Goal: Book appointment/travel/reservation

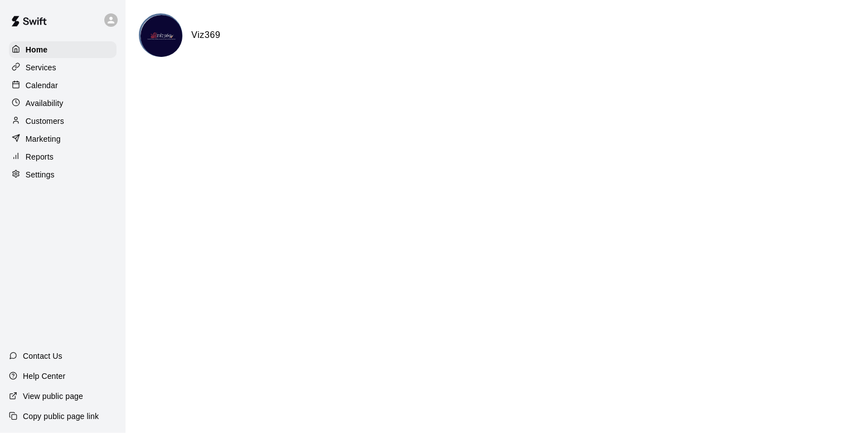
click at [49, 90] on p "Calendar" at bounding box center [42, 85] width 32 height 11
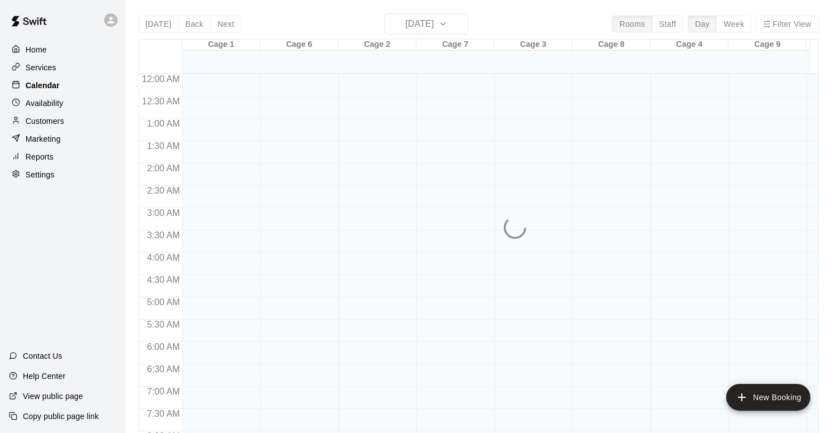
scroll to position [665, 0]
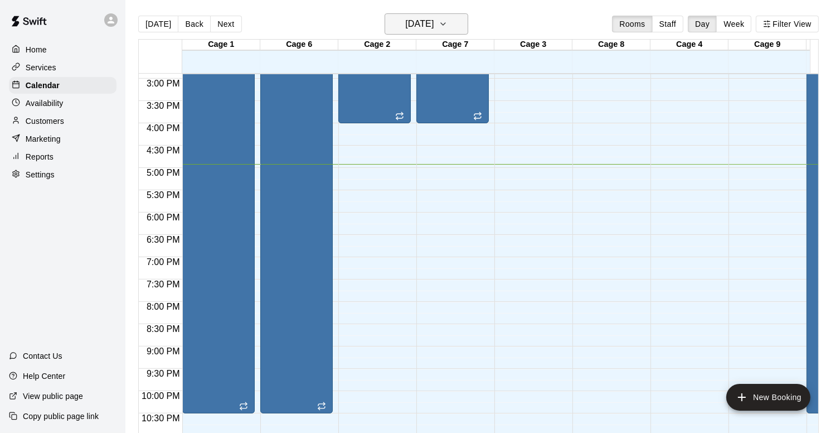
click at [448, 25] on icon "button" at bounding box center [443, 23] width 9 height 13
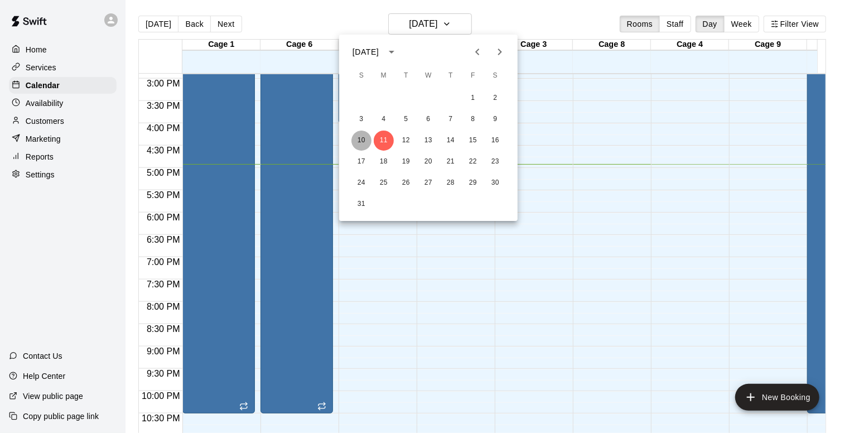
click at [358, 144] on button "10" at bounding box center [361, 140] width 20 height 20
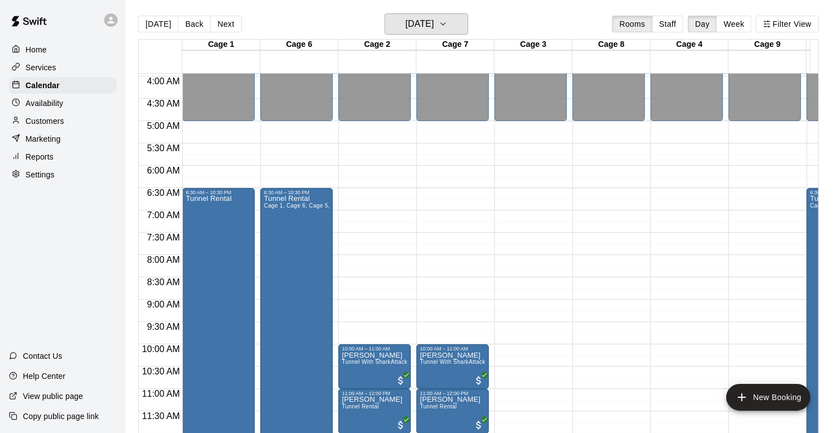
scroll to position [278, 0]
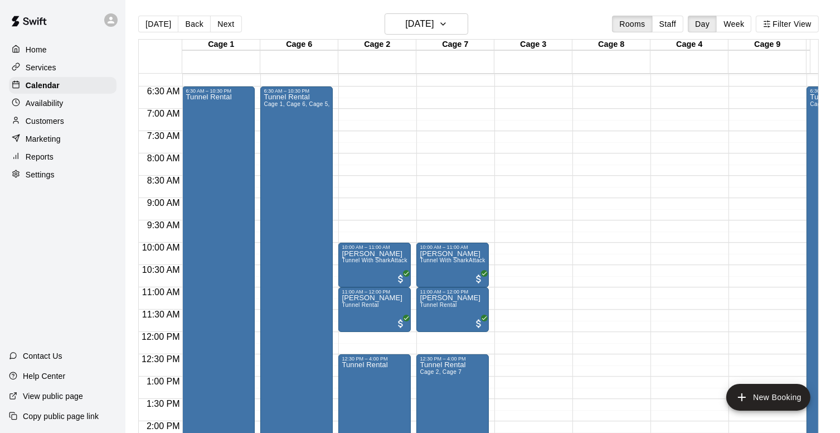
click at [357, 201] on div "12:00 AM – 5:00 AM Closed 10:00 AM – 11:00 AM Nivedh Jaithran Tunnel With Shark…" at bounding box center [374, 331] width 72 height 1071
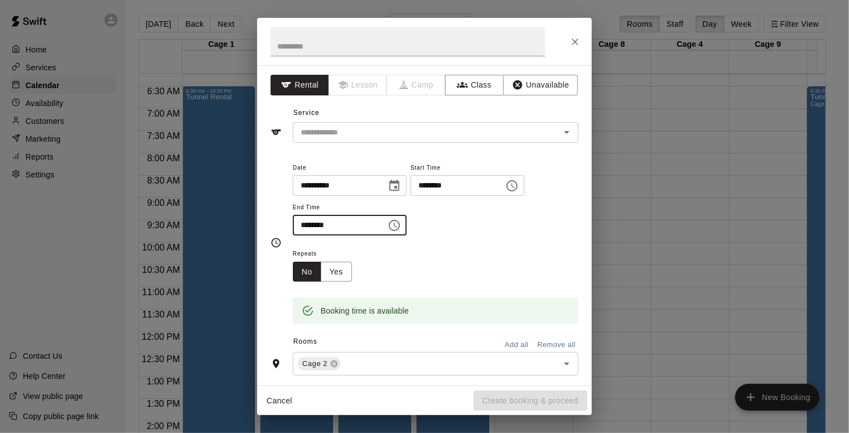
click at [301, 222] on input "********" at bounding box center [336, 225] width 86 height 21
click at [561, 129] on icon "Open" at bounding box center [566, 131] width 13 height 13
type input "********"
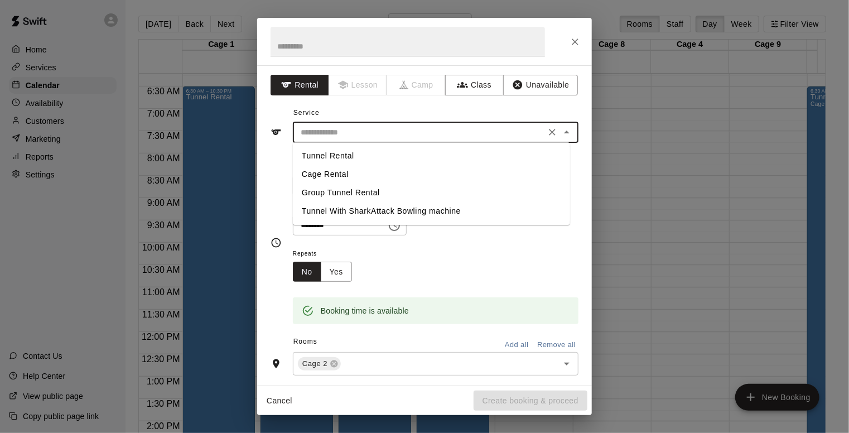
click at [317, 156] on li "Tunnel Rental" at bounding box center [431, 156] width 277 height 18
type input "**********"
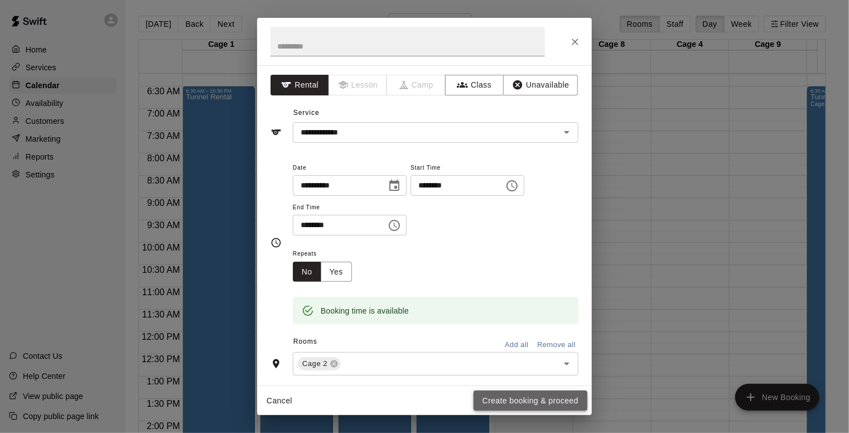
click at [551, 402] on button "Create booking & proceed" at bounding box center [530, 400] width 114 height 21
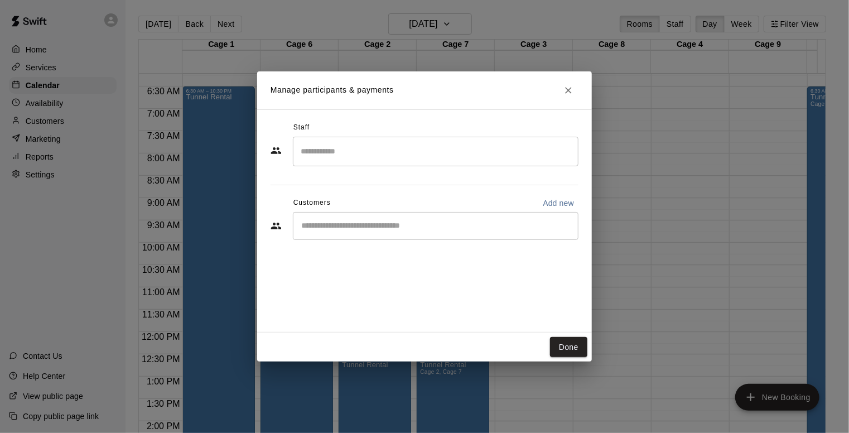
click at [342, 217] on div "​" at bounding box center [435, 226] width 285 height 28
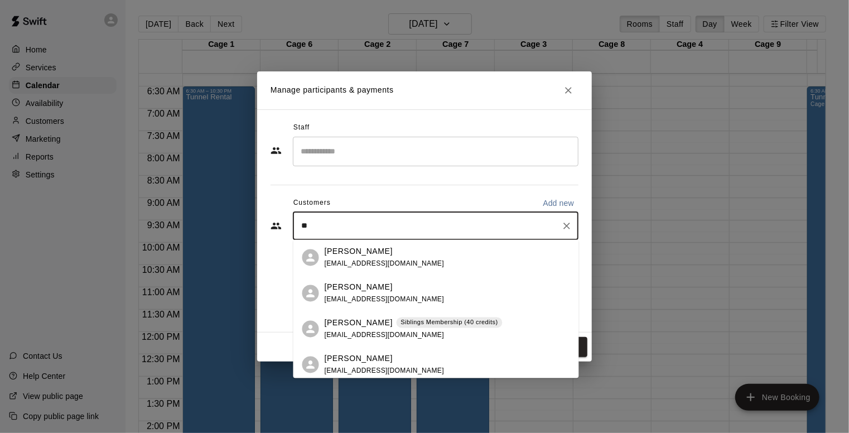
type input "*"
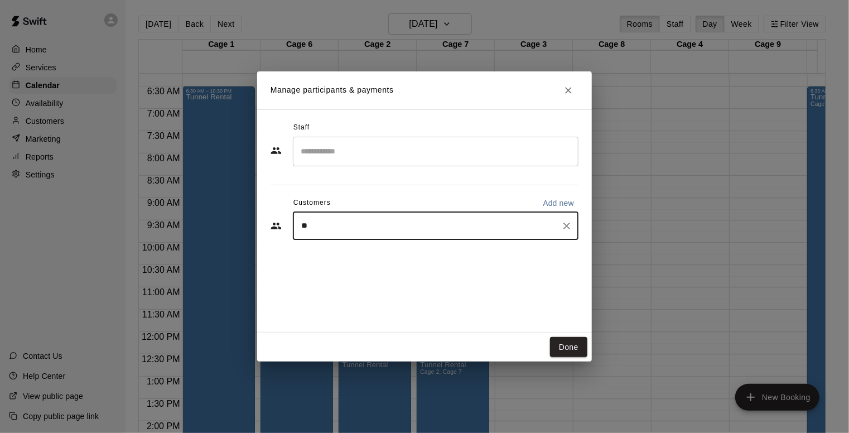
type input "***"
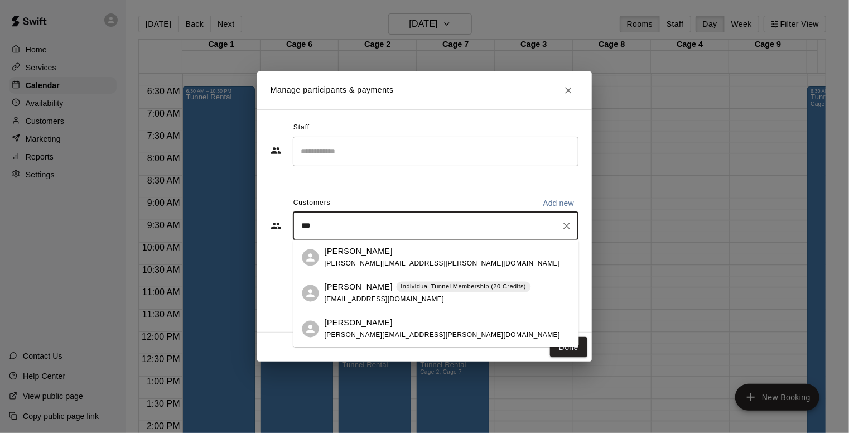
click at [363, 260] on span "sidharth.thadani@gmail.com" at bounding box center [442, 263] width 235 height 8
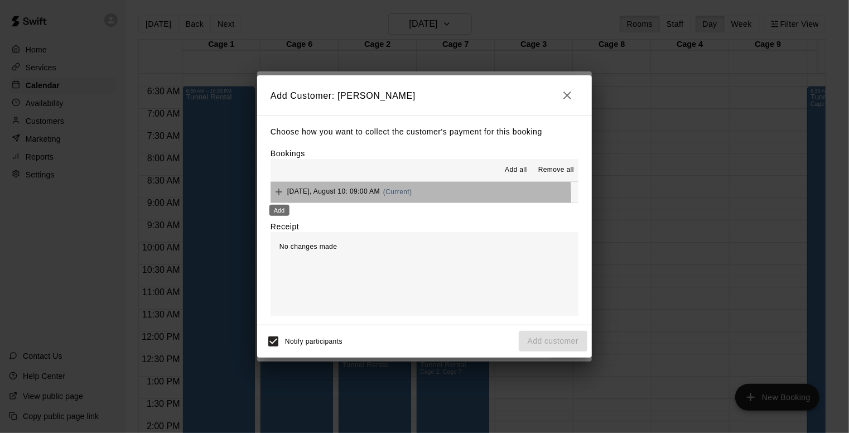
click at [273, 198] on div "Add" at bounding box center [279, 207] width 22 height 20
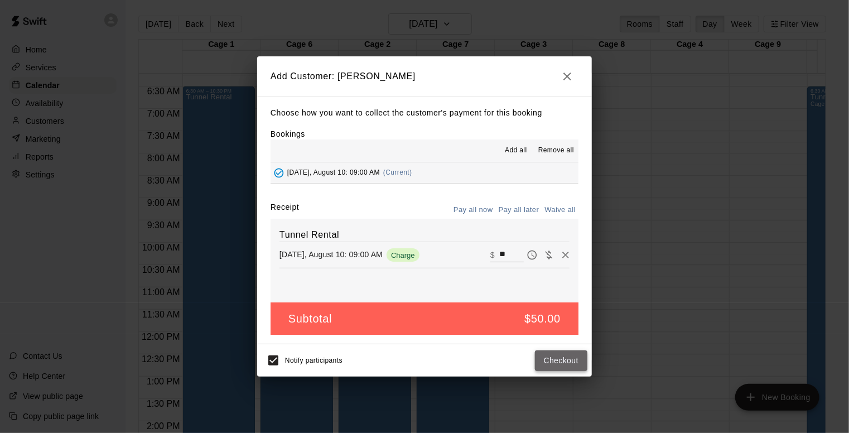
click at [573, 362] on button "Checkout" at bounding box center [561, 360] width 52 height 21
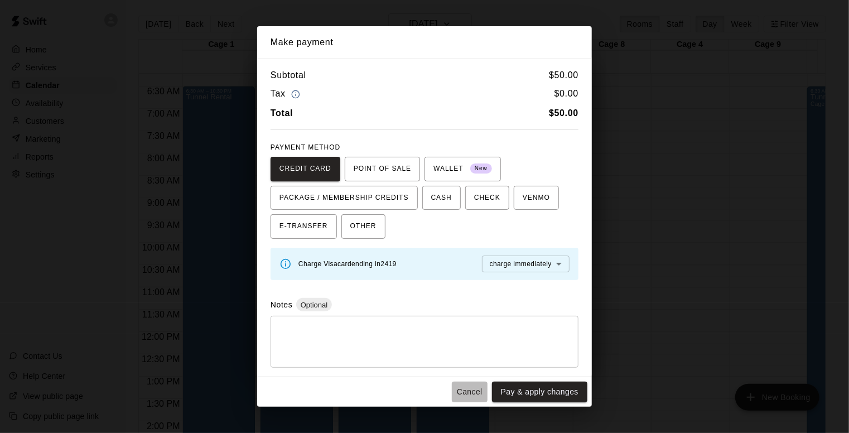
click at [471, 391] on button "Cancel" at bounding box center [470, 391] width 36 height 21
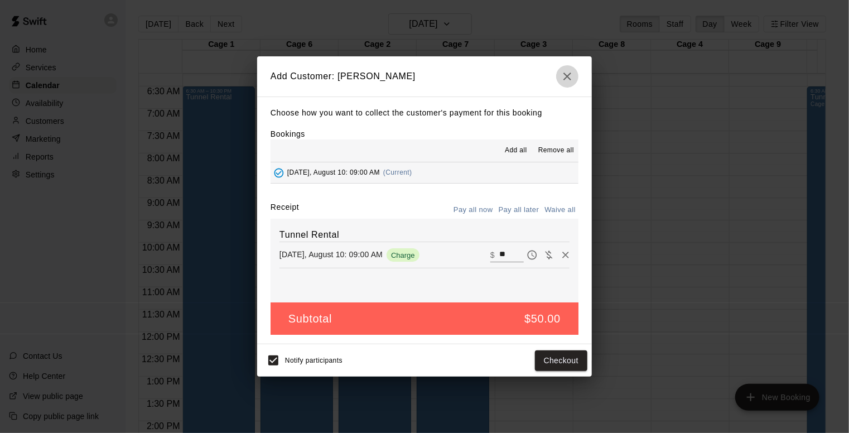
click at [571, 71] on icon "button" at bounding box center [566, 76] width 13 height 13
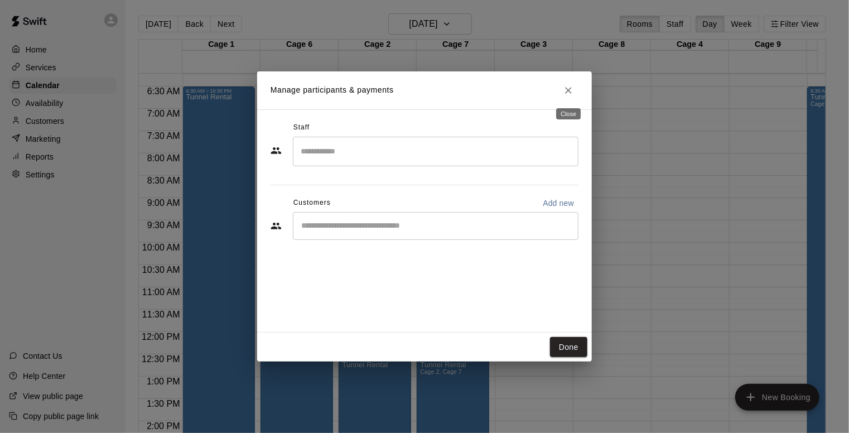
click at [573, 82] on button "Close" at bounding box center [568, 90] width 20 height 20
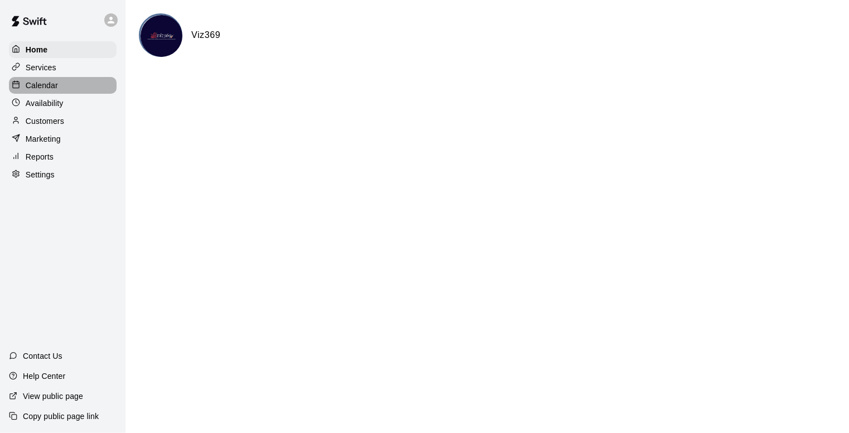
click at [49, 87] on p "Calendar" at bounding box center [42, 85] width 32 height 11
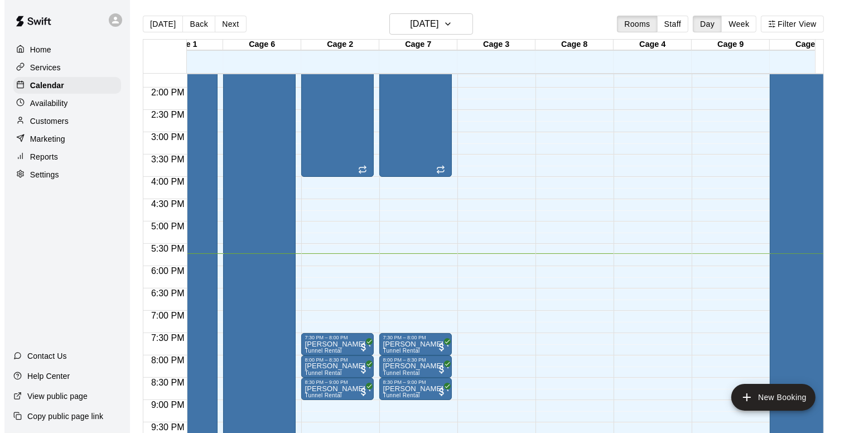
scroll to position [616, 42]
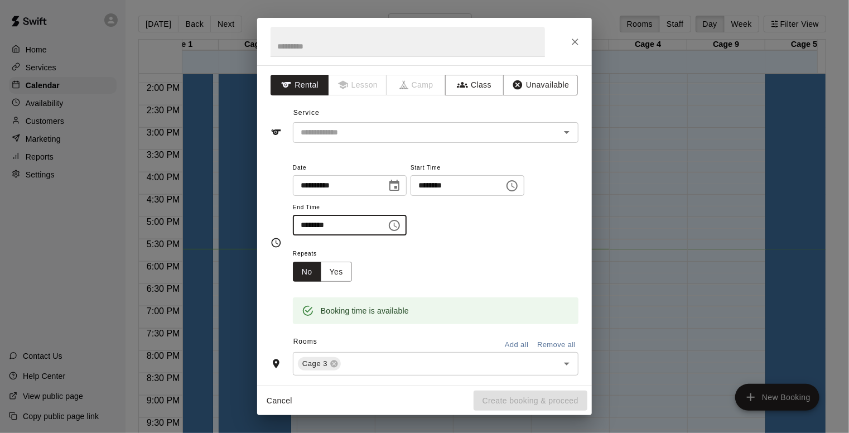
drag, startPoint x: 508, startPoint y: 268, endPoint x: 305, endPoint y: 225, distance: 207.4
click at [305, 225] on input "********" at bounding box center [336, 225] width 86 height 21
click at [560, 134] on icon "Open" at bounding box center [566, 131] width 13 height 13
type input "********"
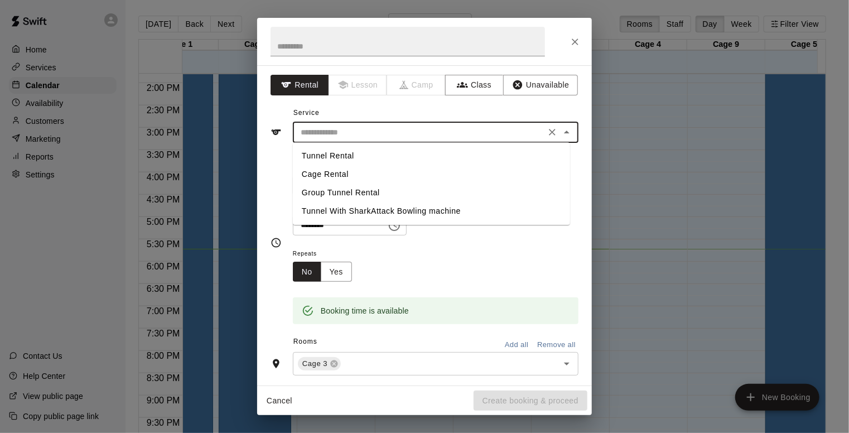
click at [343, 154] on li "Tunnel Rental" at bounding box center [431, 156] width 277 height 18
type input "**********"
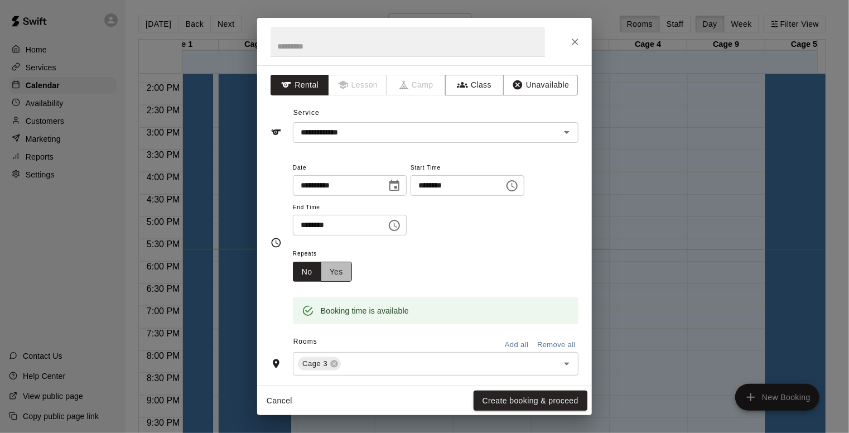
click at [346, 272] on button "Yes" at bounding box center [336, 271] width 31 height 21
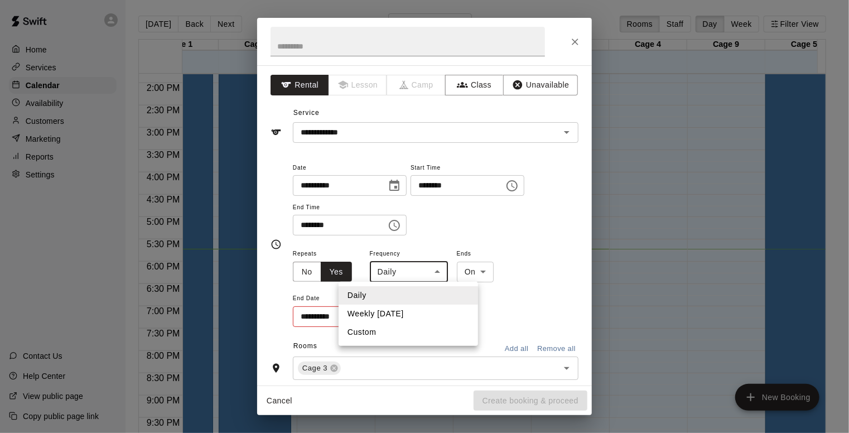
click at [435, 274] on body "Home Services Calendar Availability Customers Marketing Reports Settings Contac…" at bounding box center [424, 225] width 849 height 451
click at [399, 317] on li "Weekly on Monday" at bounding box center [407, 313] width 139 height 18
type input "******"
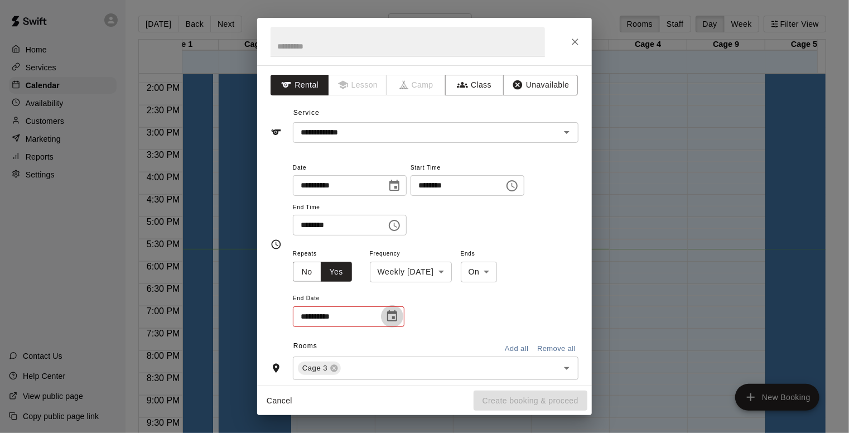
click at [395, 317] on icon "Choose date" at bounding box center [391, 315] width 13 height 13
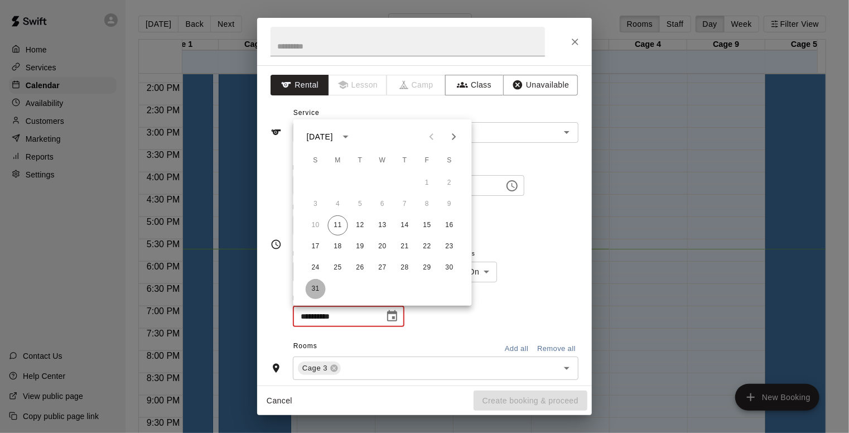
click at [317, 290] on button "31" at bounding box center [316, 289] width 20 height 20
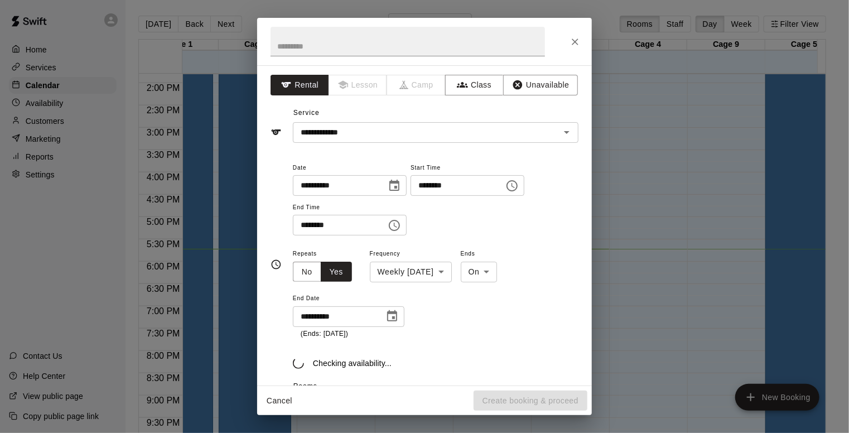
type input "**********"
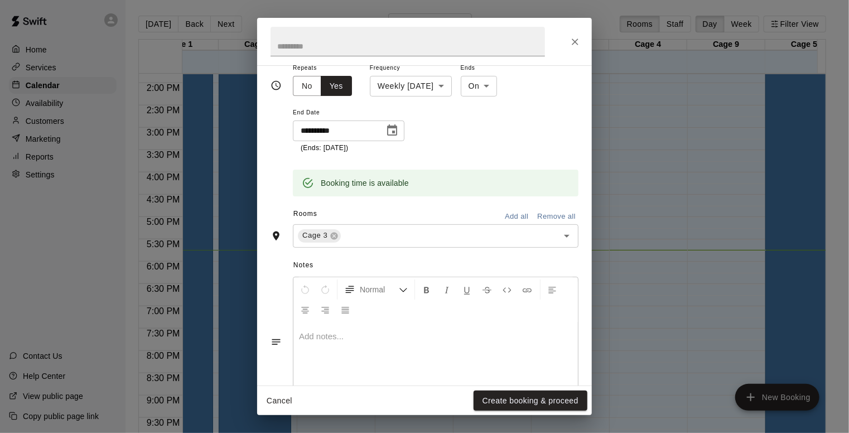
scroll to position [200, 0]
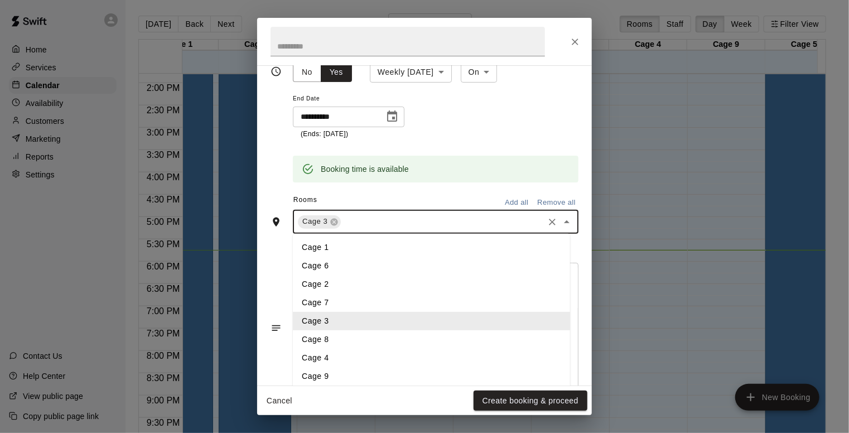
click at [394, 220] on input "text" at bounding box center [442, 222] width 200 height 14
click at [328, 341] on li "Cage 8" at bounding box center [431, 339] width 277 height 18
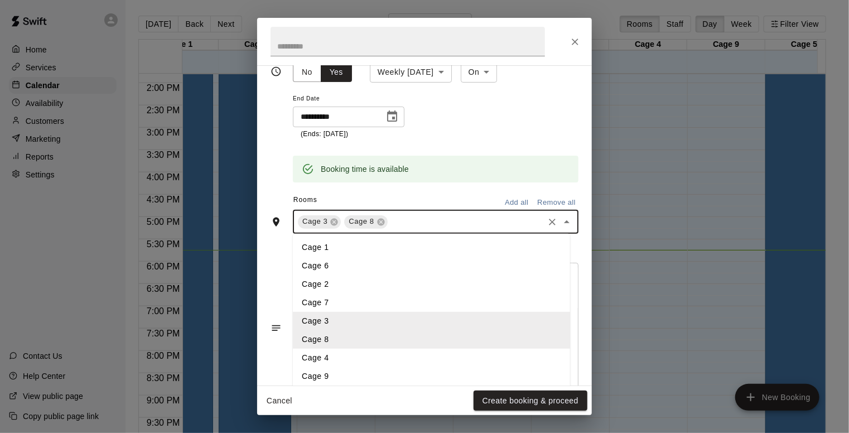
click at [408, 220] on input "text" at bounding box center [465, 222] width 153 height 14
click at [330, 361] on li "Cage 4" at bounding box center [431, 357] width 277 height 18
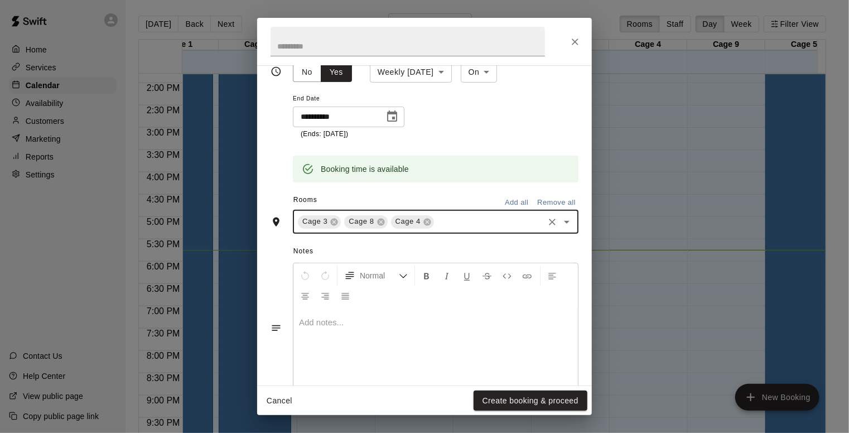
click at [449, 212] on div "Cage 3 Cage 8 Cage 4 ​" at bounding box center [435, 221] width 285 height 23
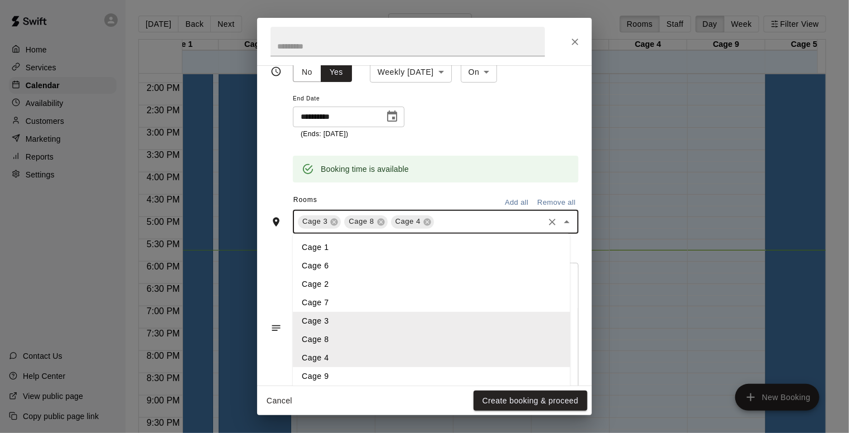
click at [328, 372] on li "Cage 9" at bounding box center [431, 376] width 277 height 18
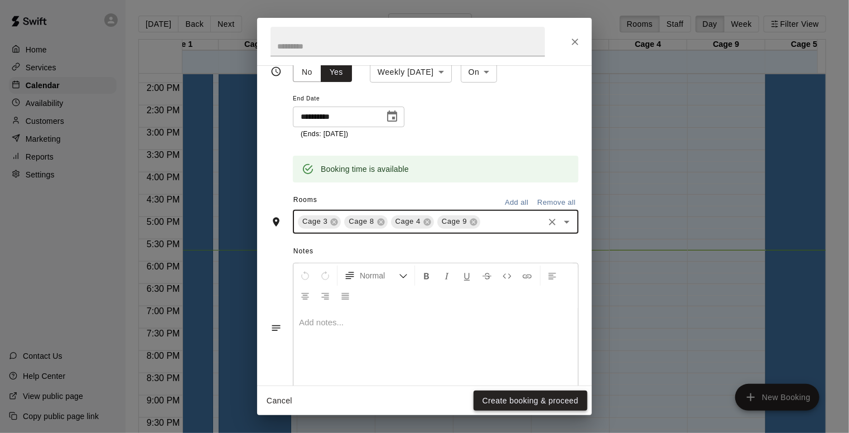
click at [532, 400] on button "Create booking & proceed" at bounding box center [530, 400] width 114 height 21
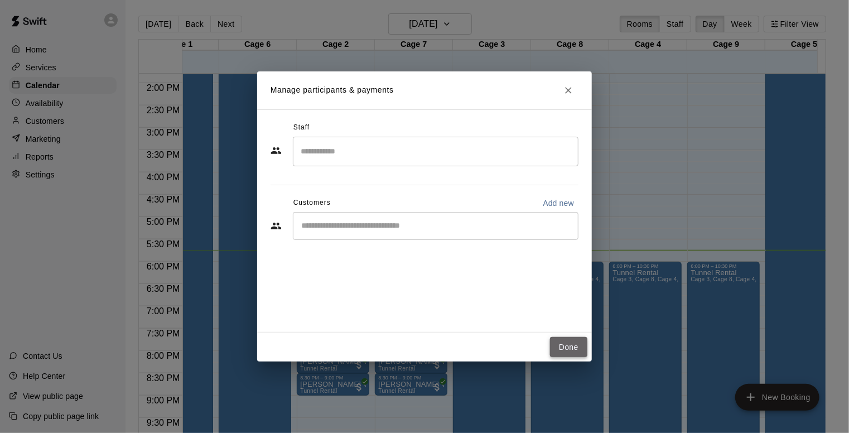
click at [568, 343] on button "Done" at bounding box center [568, 347] width 37 height 21
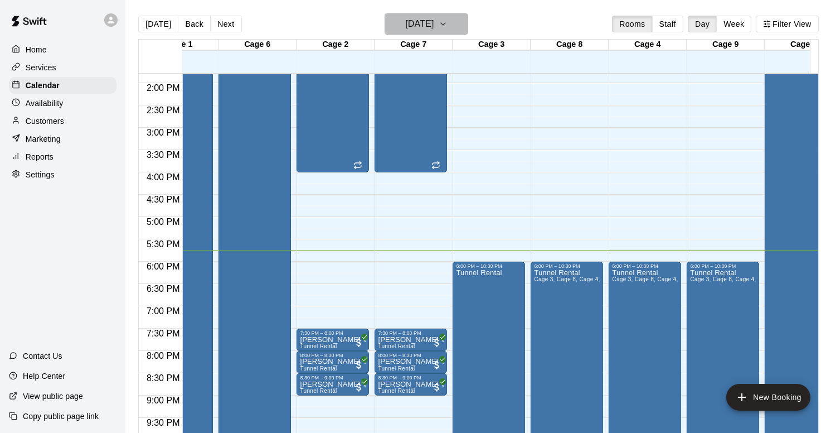
click at [448, 22] on icon "button" at bounding box center [443, 23] width 9 height 13
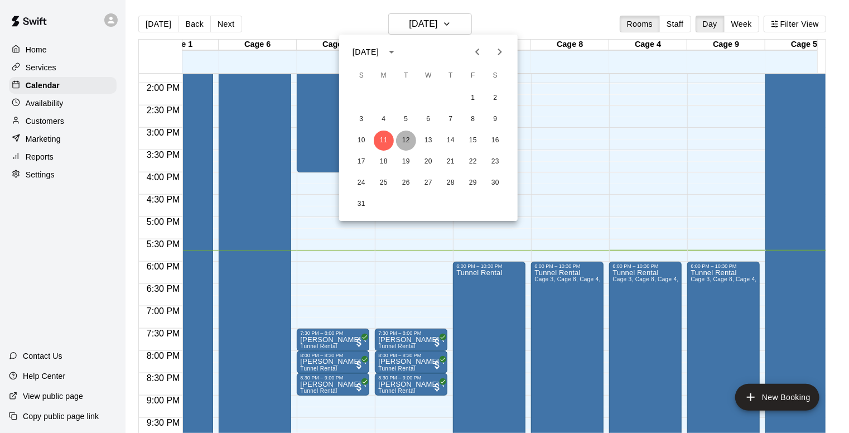
click at [404, 142] on button "12" at bounding box center [406, 140] width 20 height 20
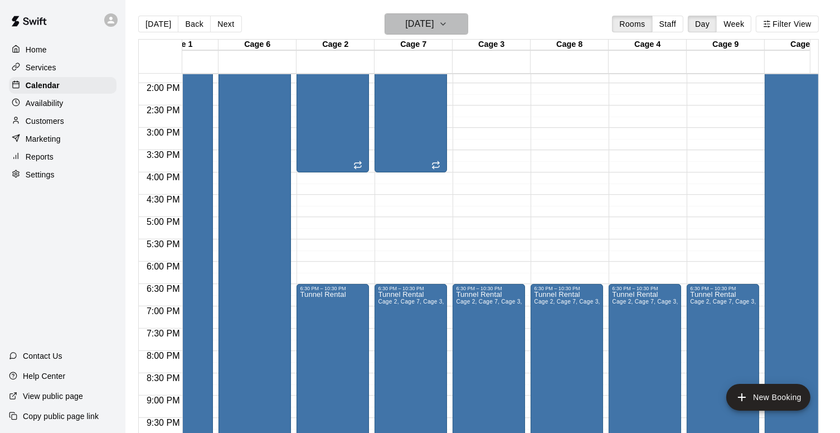
click at [448, 17] on icon "button" at bounding box center [443, 23] width 9 height 13
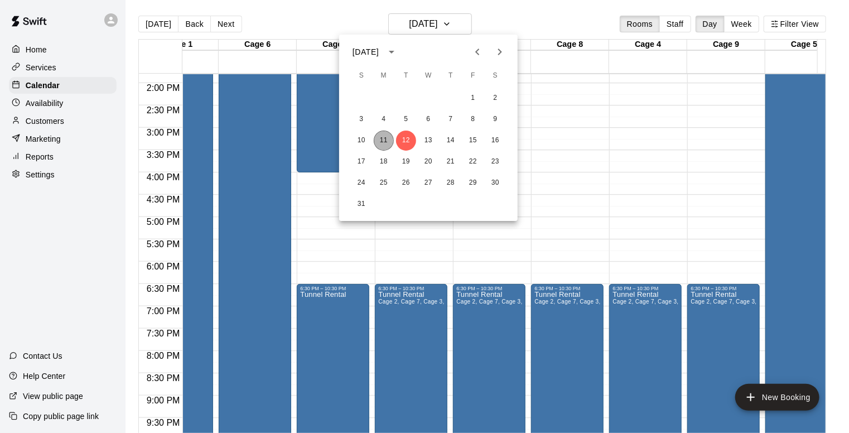
click at [389, 141] on button "11" at bounding box center [384, 140] width 20 height 20
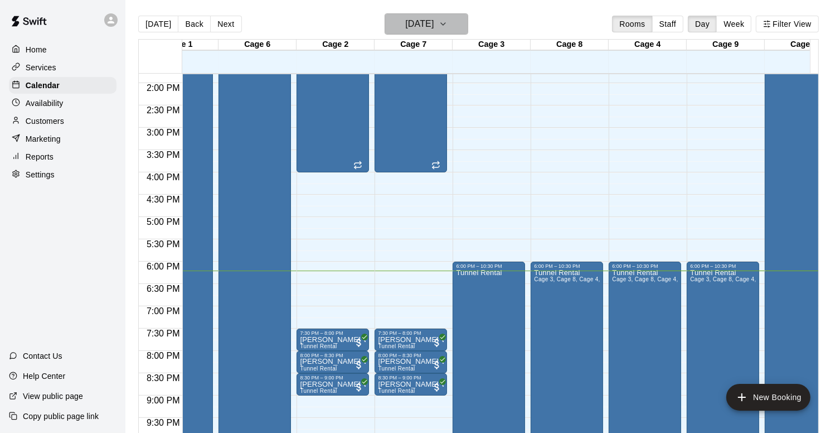
click at [448, 26] on icon "button" at bounding box center [443, 23] width 9 height 13
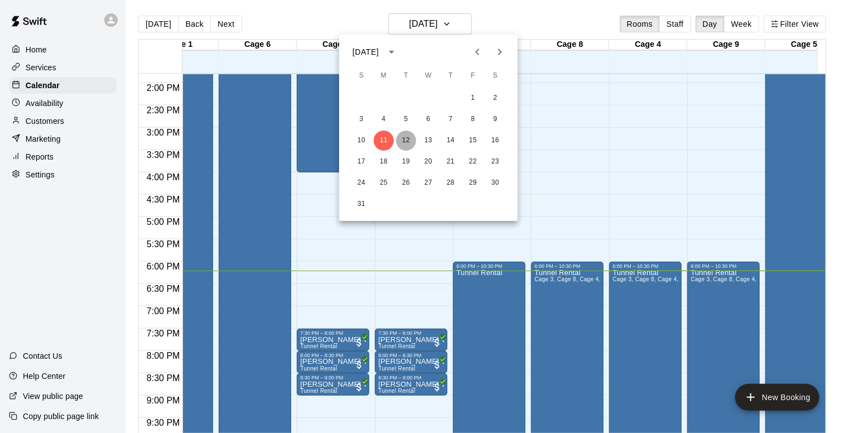
click at [401, 136] on button "12" at bounding box center [406, 140] width 20 height 20
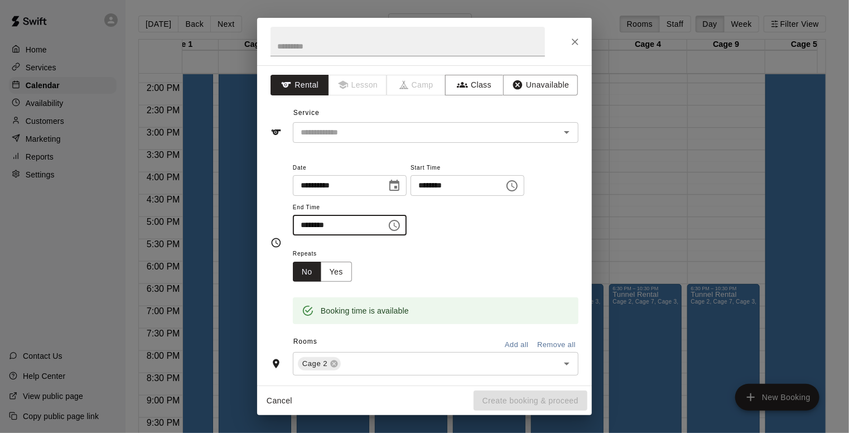
click at [301, 223] on input "********" at bounding box center [336, 225] width 86 height 21
type input "********"
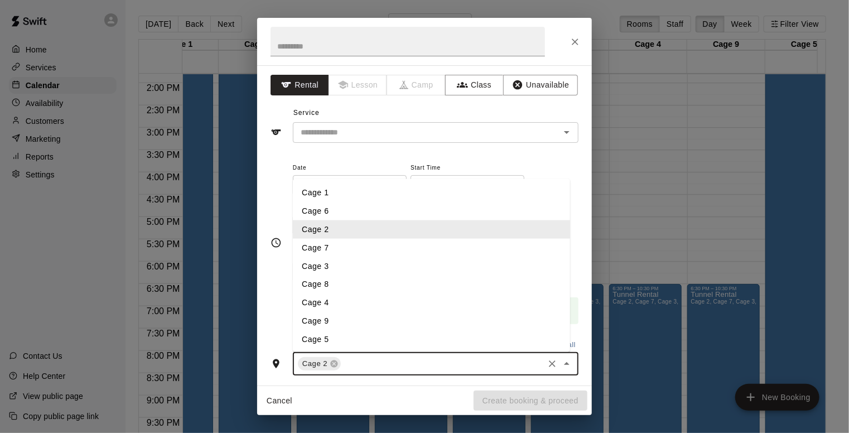
click at [417, 363] on input "text" at bounding box center [442, 364] width 200 height 14
click at [319, 246] on li "Cage 7" at bounding box center [431, 248] width 277 height 18
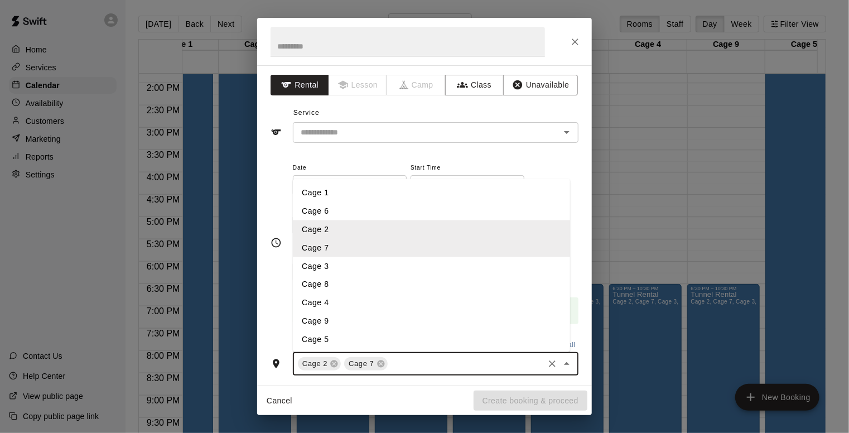
click at [401, 364] on input "text" at bounding box center [465, 364] width 153 height 14
click at [310, 262] on li "Cage 3" at bounding box center [431, 266] width 277 height 18
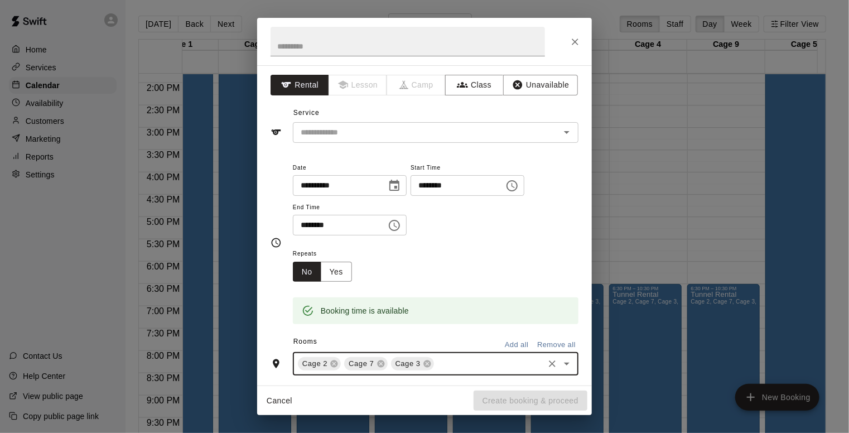
click at [454, 361] on input "text" at bounding box center [488, 364] width 106 height 14
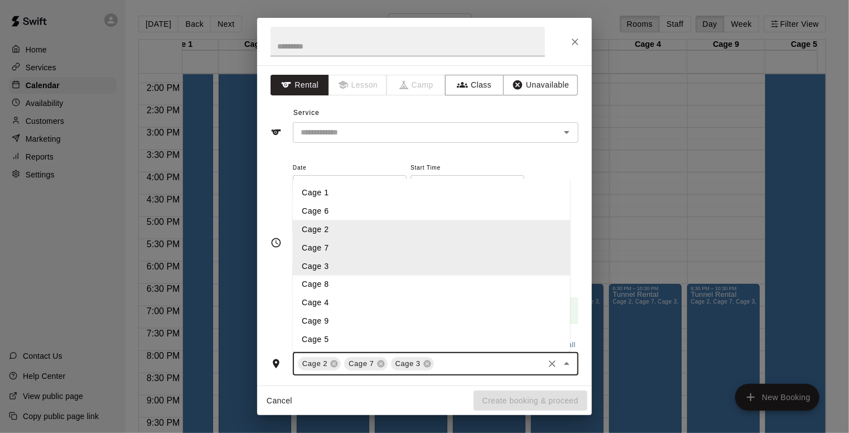
click at [323, 278] on li "Cage 8" at bounding box center [431, 284] width 277 height 18
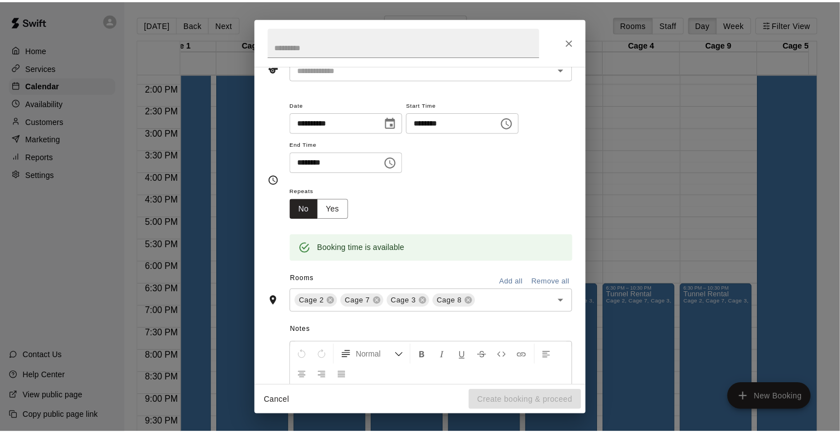
scroll to position [0, 0]
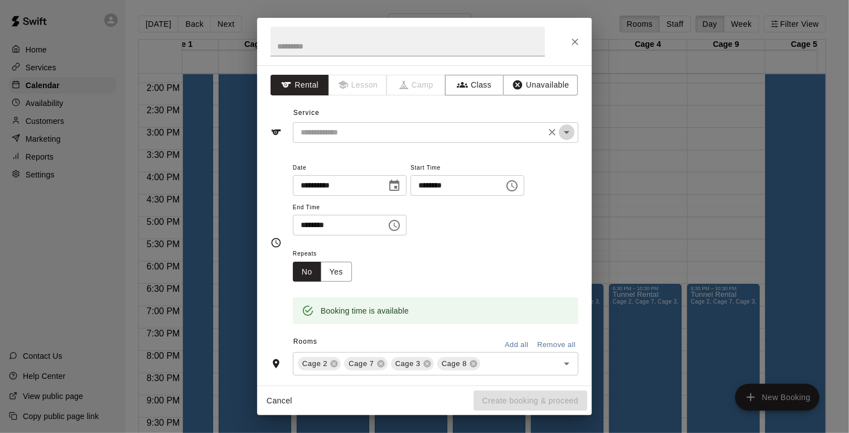
click at [564, 132] on icon "Open" at bounding box center [567, 132] width 6 height 3
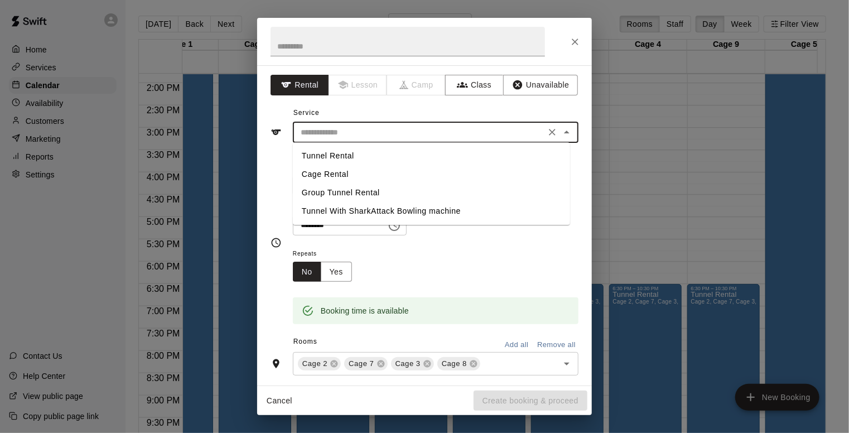
click at [347, 157] on li "Tunnel Rental" at bounding box center [431, 156] width 277 height 18
type input "**********"
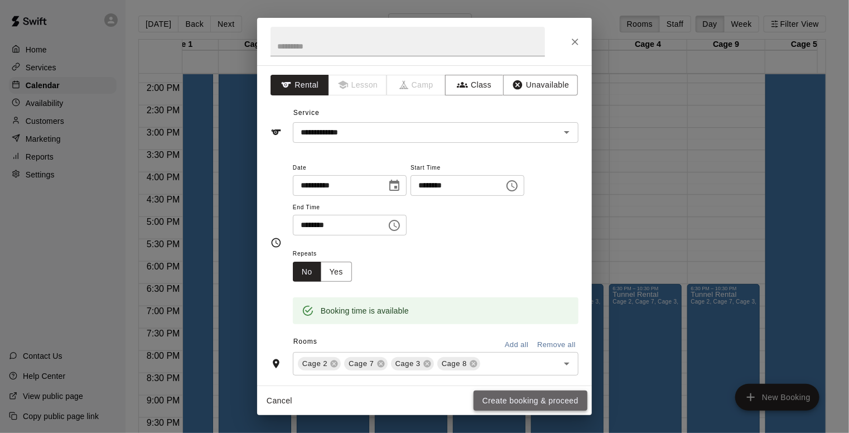
click at [498, 398] on button "Create booking & proceed" at bounding box center [530, 400] width 114 height 21
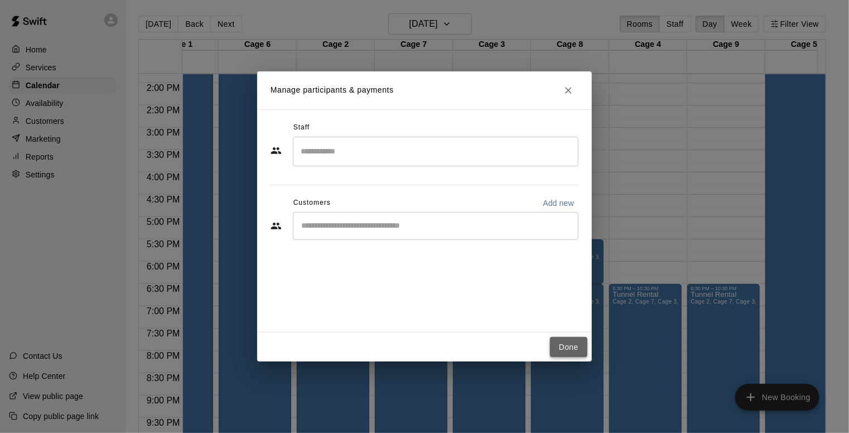
click at [574, 343] on button "Done" at bounding box center [568, 347] width 37 height 21
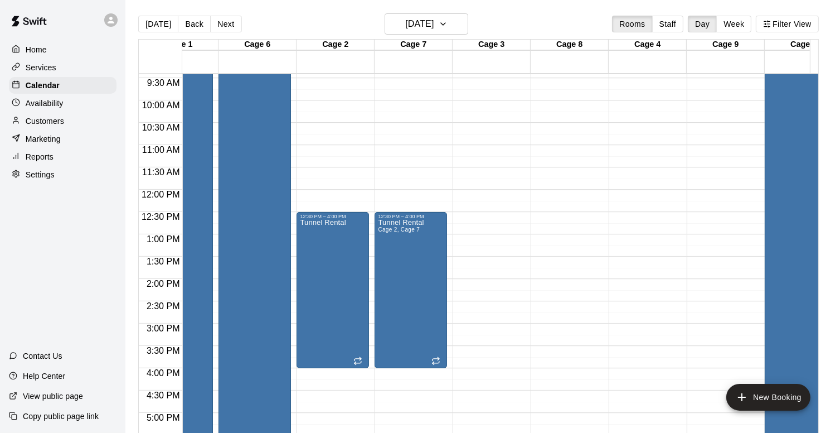
scroll to position [406, 42]
